Goal: Task Accomplishment & Management: Complete application form

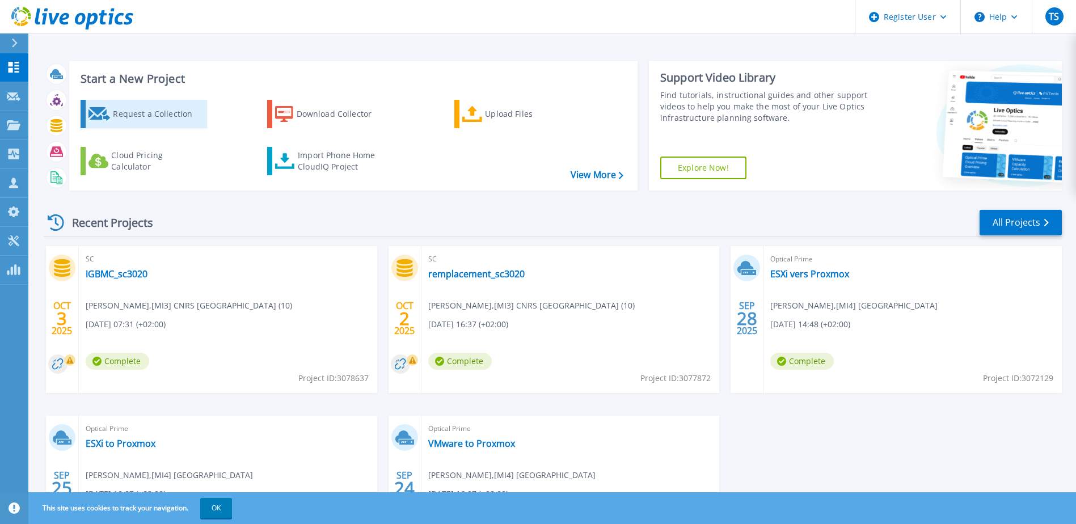
click at [151, 109] on div "Request a Collection" at bounding box center [158, 114] width 91 height 23
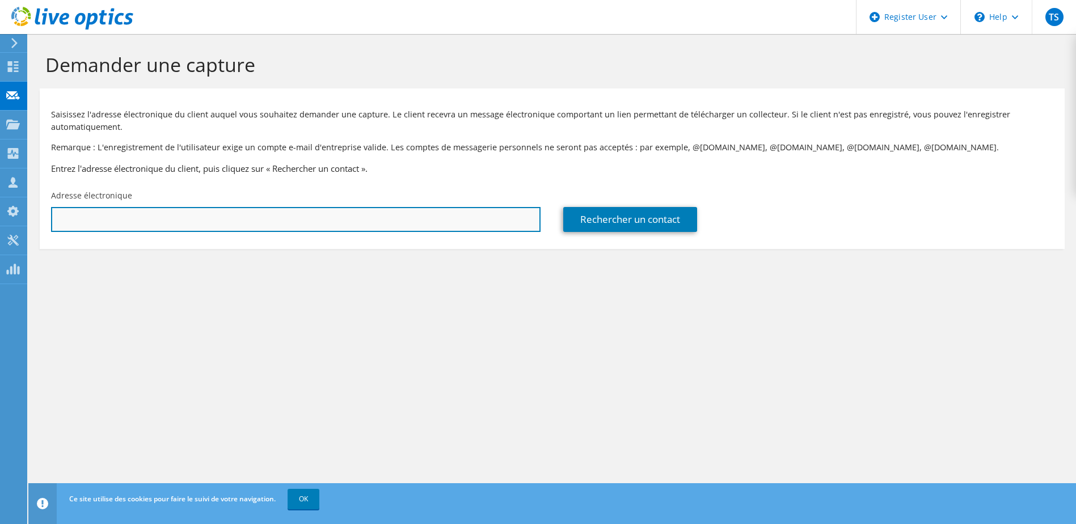
click at [339, 217] on input "text" at bounding box center [295, 219] width 489 height 25
paste input "[PERSON_NAME][EMAIL_ADDRESS][DOMAIN_NAME]"
type input "[PERSON_NAME][EMAIL_ADDRESS][DOMAIN_NAME]"
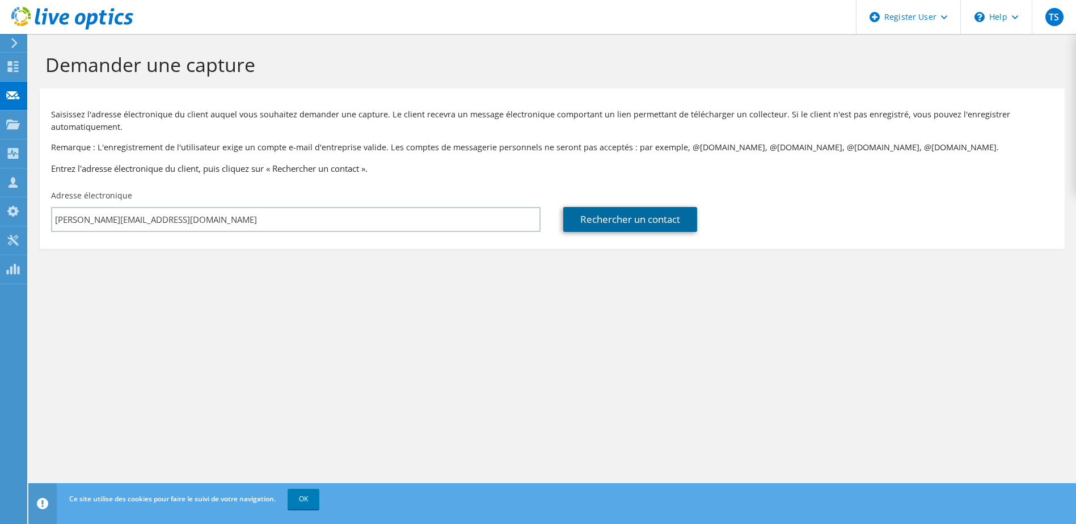
click at [649, 222] on link "Rechercher un contact" at bounding box center [630, 219] width 134 height 25
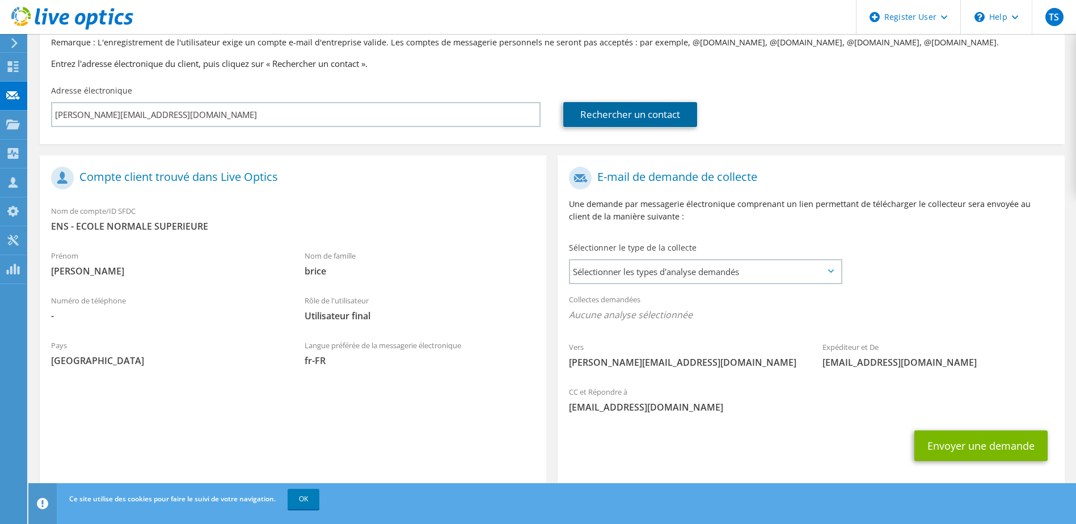
scroll to position [121, 0]
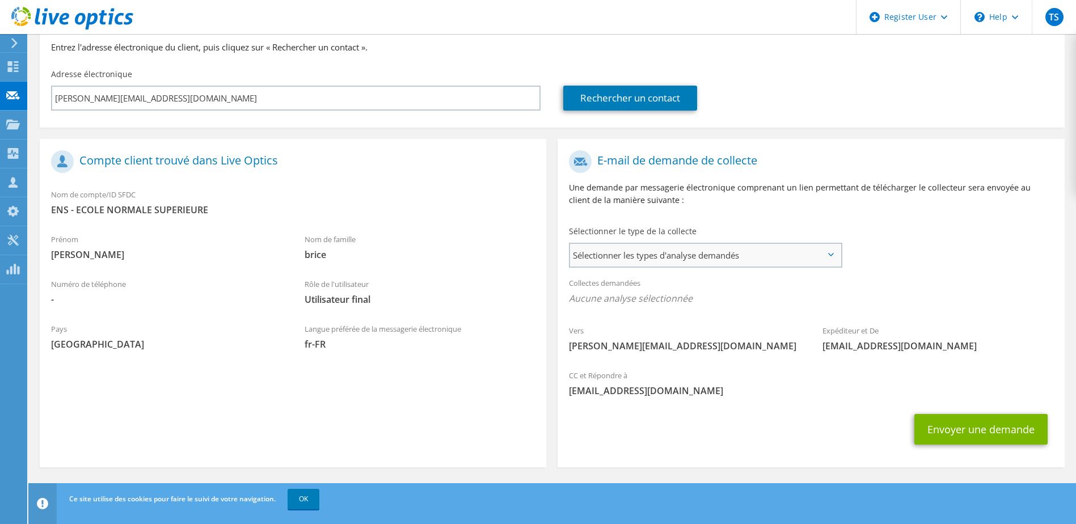
click at [659, 263] on span "Sélectionner les types d'analyse demandés" at bounding box center [705, 255] width 270 height 23
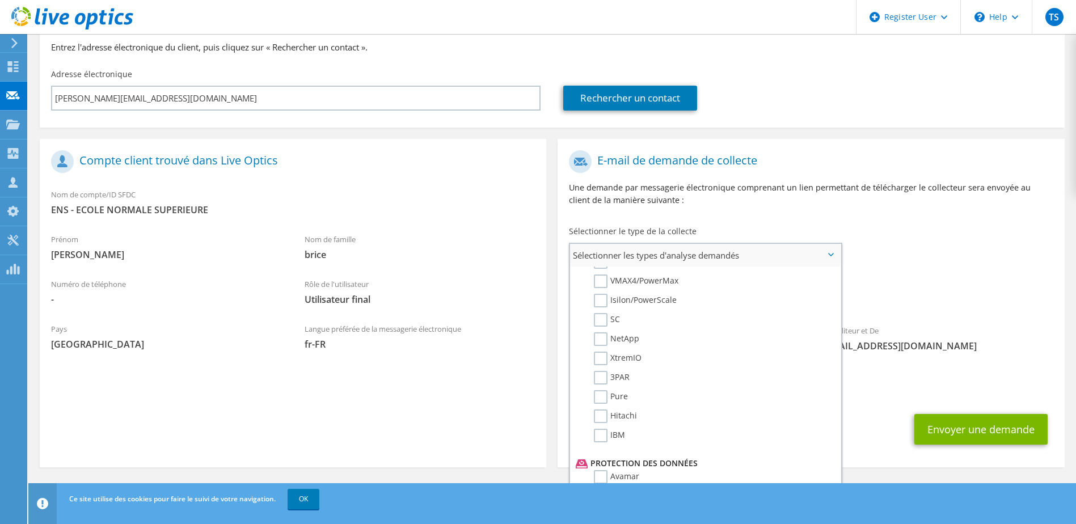
scroll to position [284, 0]
click at [600, 338] on label "SC" at bounding box center [607, 340] width 26 height 14
click at [0, 0] on input "SC" at bounding box center [0, 0] width 0 height 0
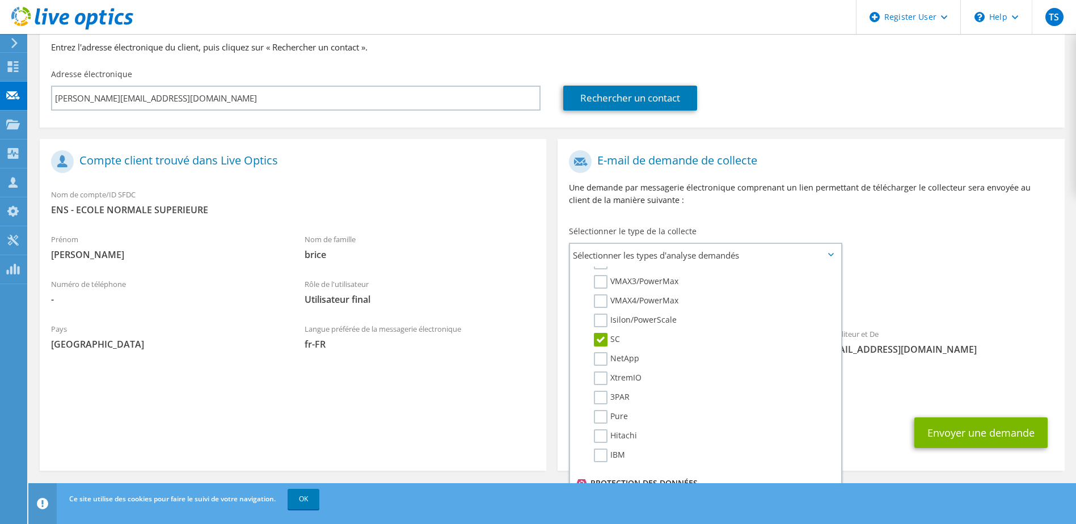
click at [919, 242] on div "Vers [PERSON_NAME][EMAIL_ADDRESS][DOMAIN_NAME] Expéditeur et De [EMAIL_ADDRESS]…" at bounding box center [810, 256] width 506 height 222
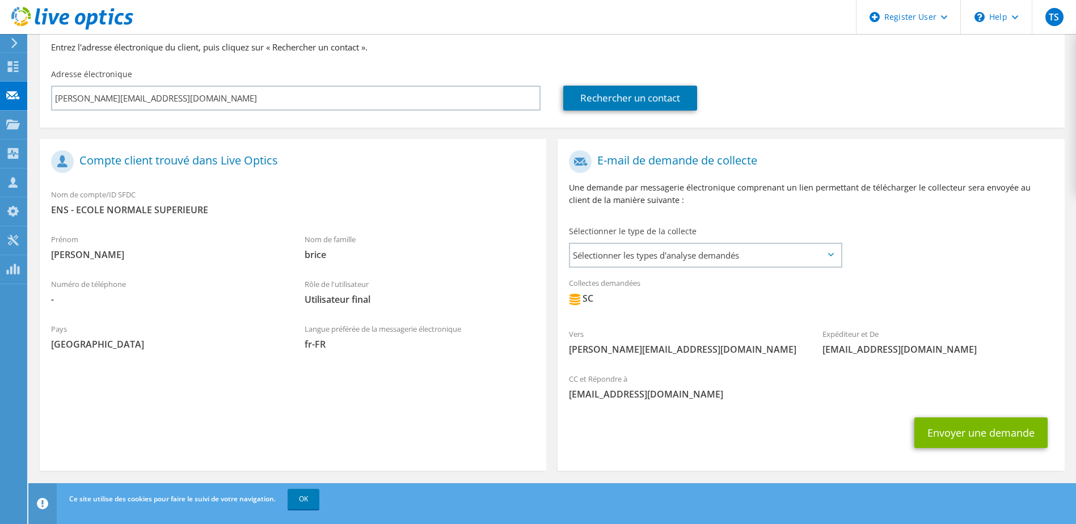
click at [831, 256] on icon at bounding box center [831, 254] width 6 height 3
click at [830, 255] on icon at bounding box center [831, 254] width 6 height 3
click at [641, 256] on span "Sélectionner les types d'analyse demandés" at bounding box center [705, 255] width 270 height 23
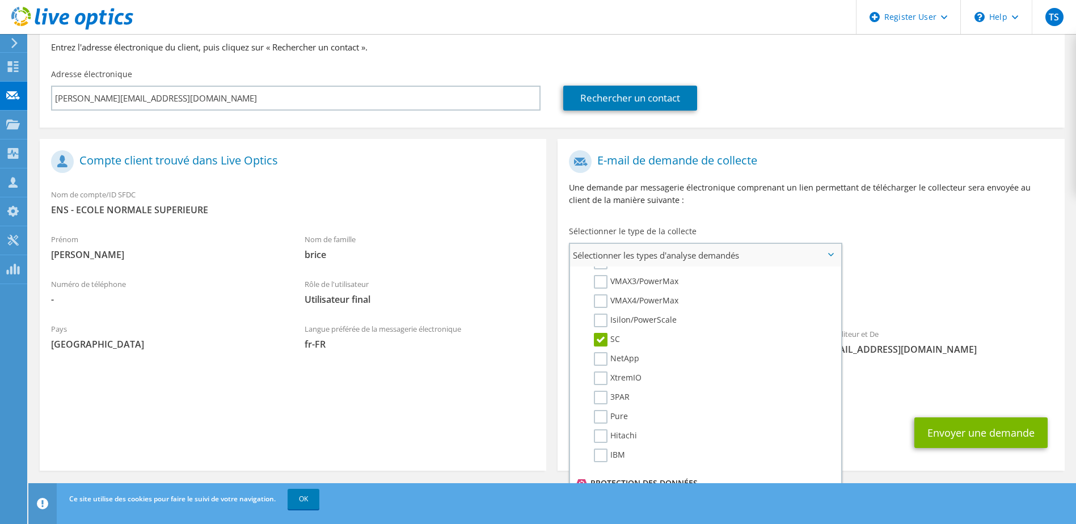
click at [599, 342] on label "SC" at bounding box center [607, 340] width 26 height 14
click at [0, 0] on input "SC" at bounding box center [0, 0] width 0 height 0
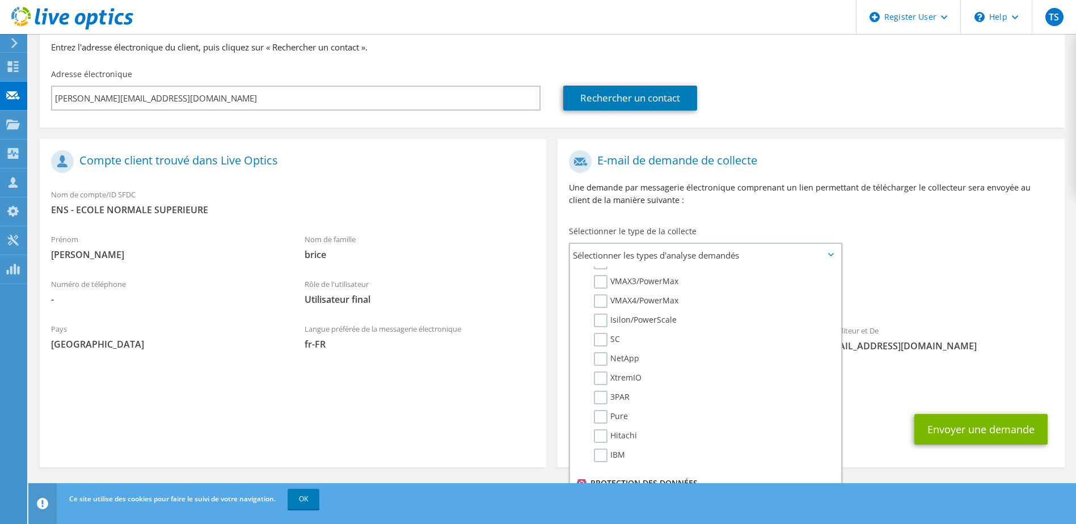
click at [937, 239] on div "Vers [PERSON_NAME][EMAIL_ADDRESS][DOMAIN_NAME] Expéditeur et De [EMAIL_ADDRESS]…" at bounding box center [810, 254] width 506 height 219
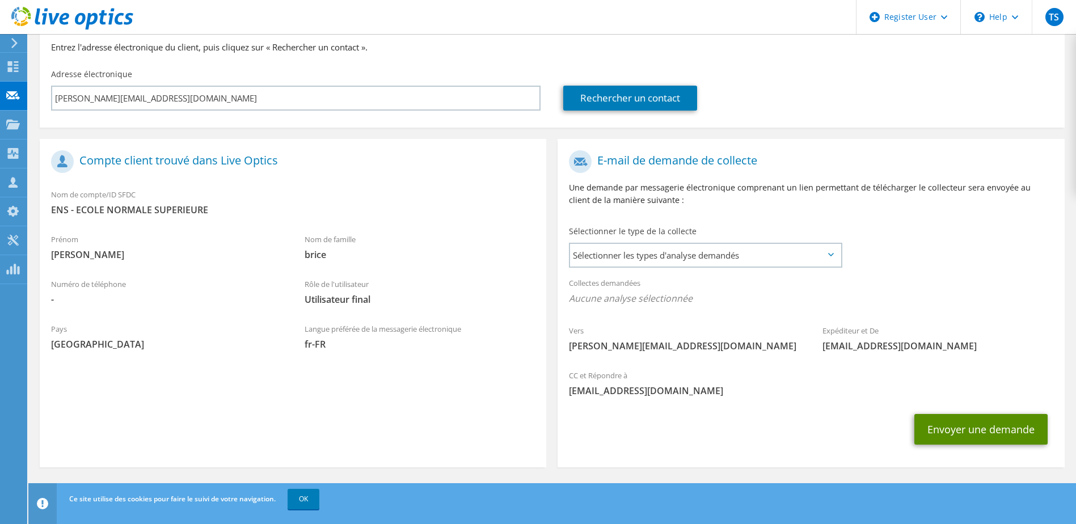
click at [980, 422] on button "Envoyer une demande" at bounding box center [980, 429] width 133 height 31
